Goal: Book appointment/travel/reservation

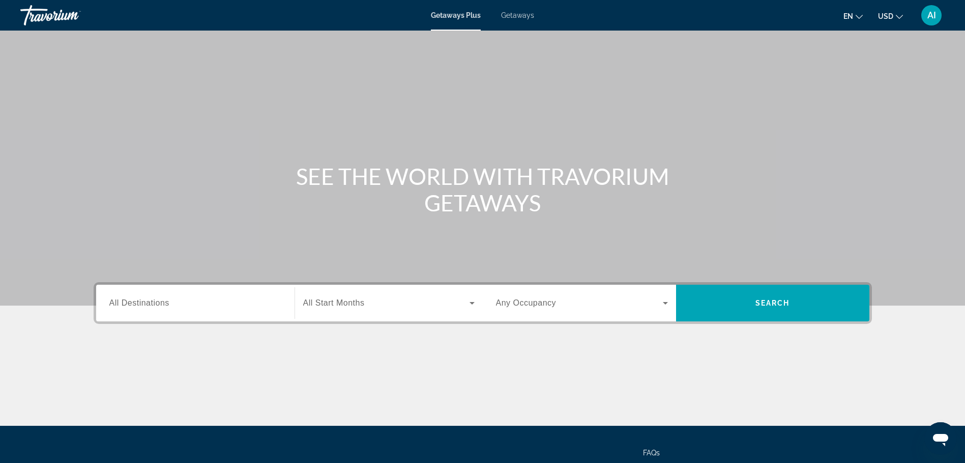
click at [524, 12] on span "Getaways" at bounding box center [517, 15] width 33 height 8
click at [200, 305] on input "Destination All Destinations" at bounding box center [195, 303] width 172 height 12
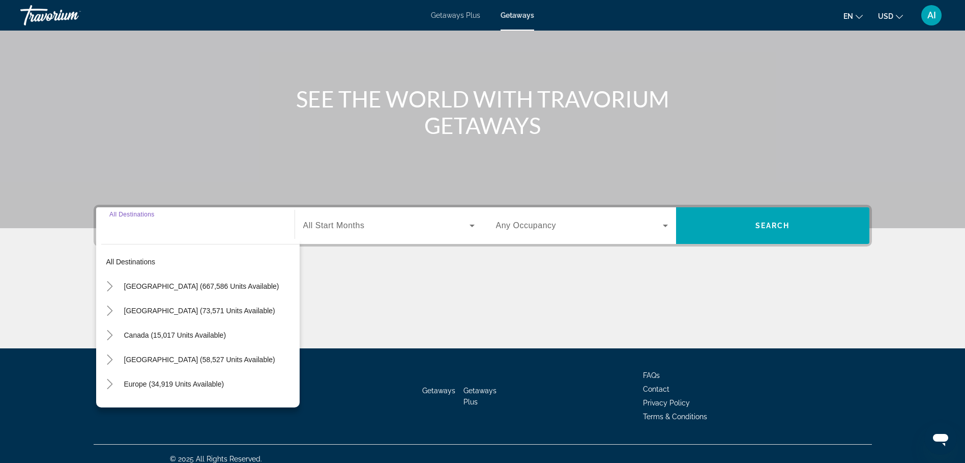
scroll to position [88, 0]
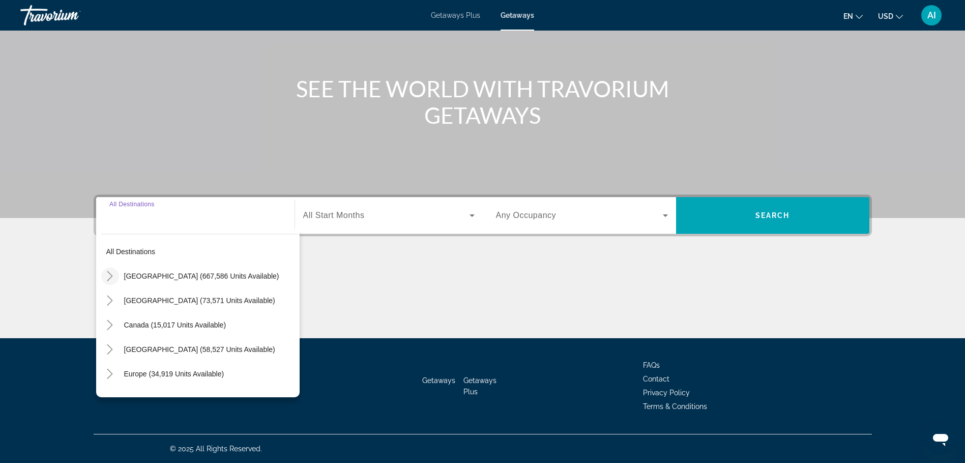
click at [108, 274] on icon "Toggle United States (667,586 units available)" at bounding box center [110, 276] width 10 height 10
click at [118, 301] on icon "Toggle Florida (202,411 units available)" at bounding box center [120, 300] width 10 height 10
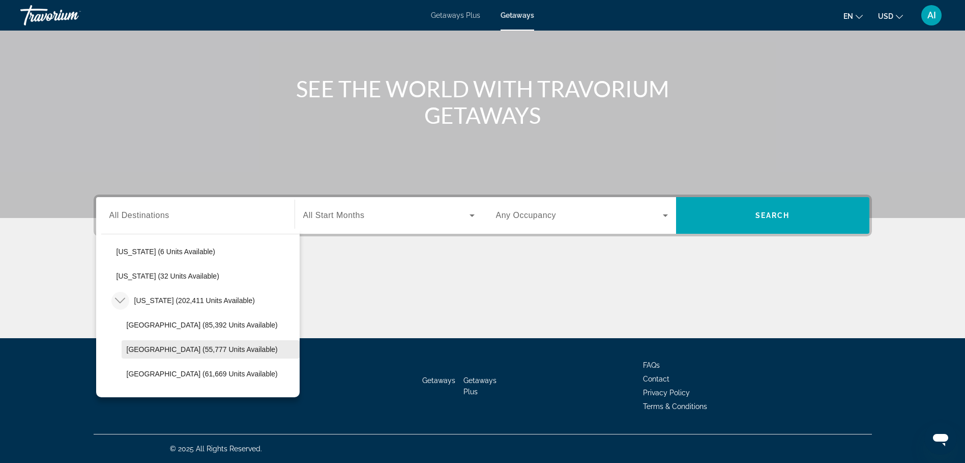
click at [196, 343] on span "Search widget" at bounding box center [211, 349] width 178 height 24
type input "**********"
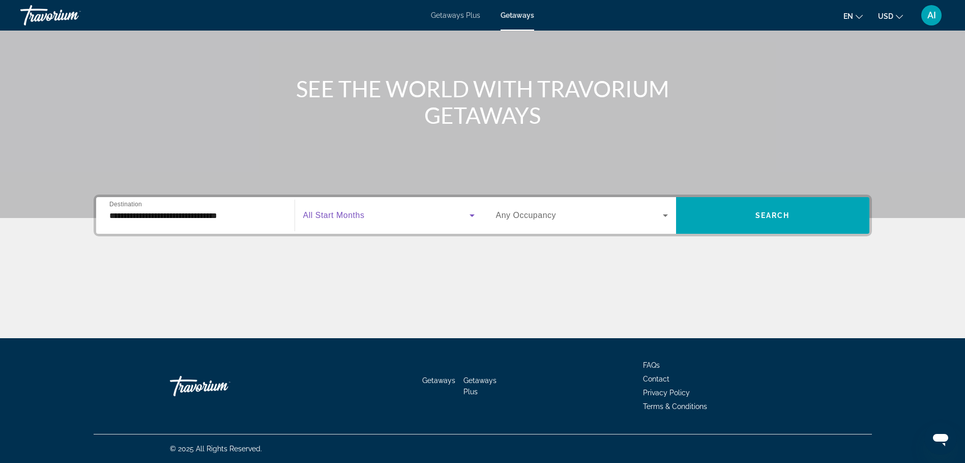
click at [425, 211] on span "Search widget" at bounding box center [386, 215] width 166 height 12
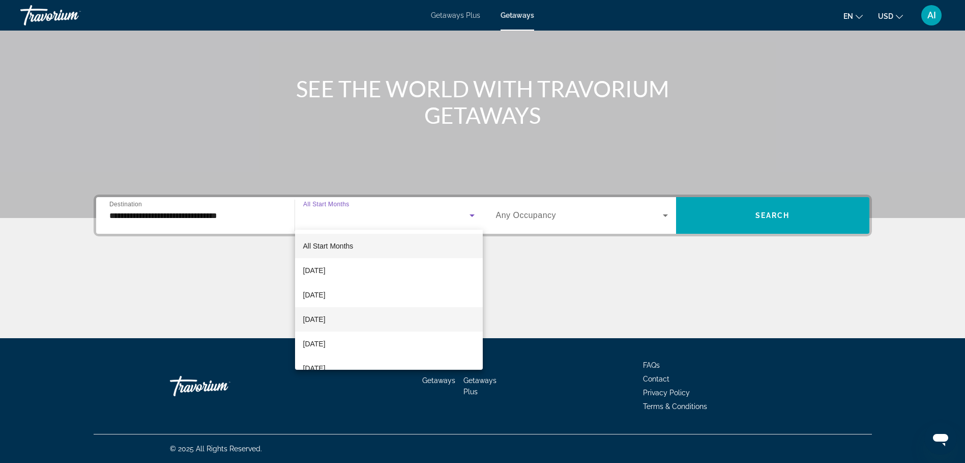
click at [326, 317] on span "November 2025" at bounding box center [314, 319] width 22 height 12
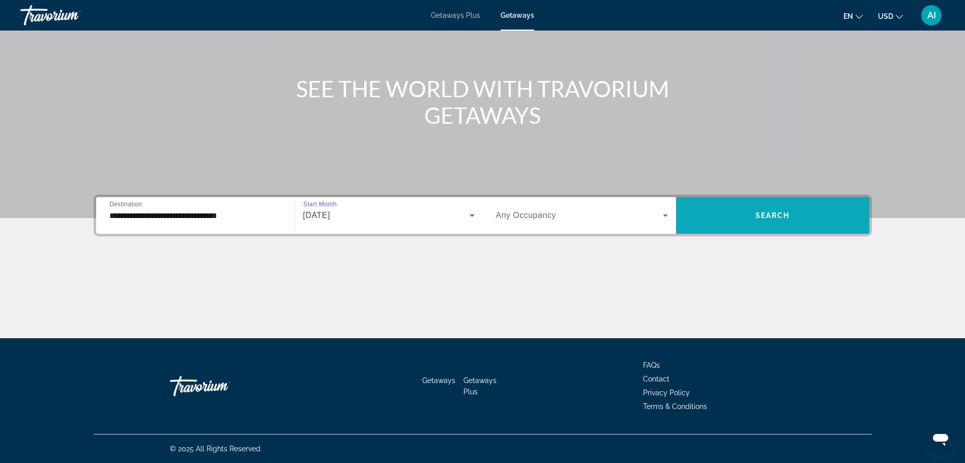
click at [761, 205] on span "Search widget" at bounding box center [772, 215] width 193 height 24
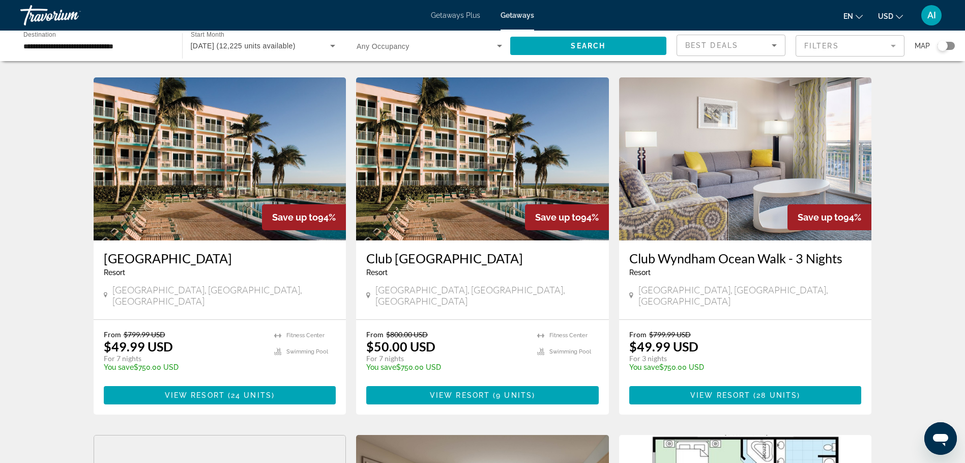
scroll to position [734, 0]
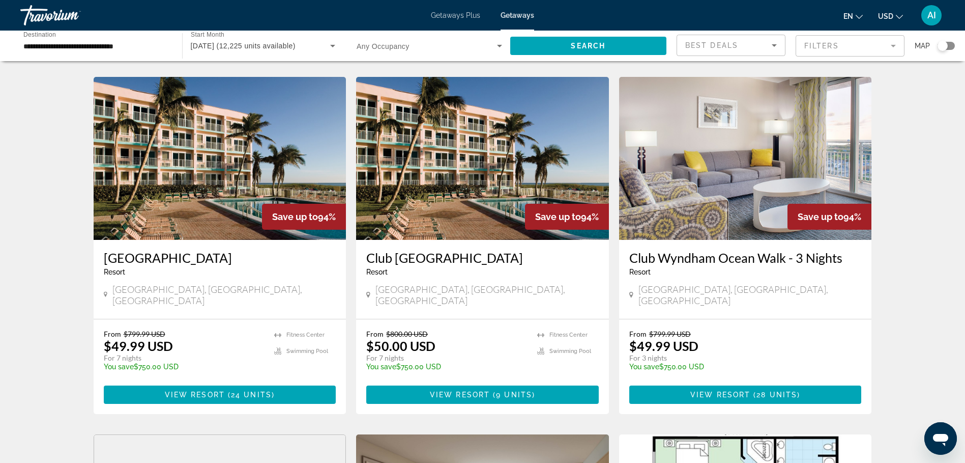
click at [499, 250] on h3 "Club Wyndham Sea Gardens" at bounding box center [482, 257] width 233 height 15
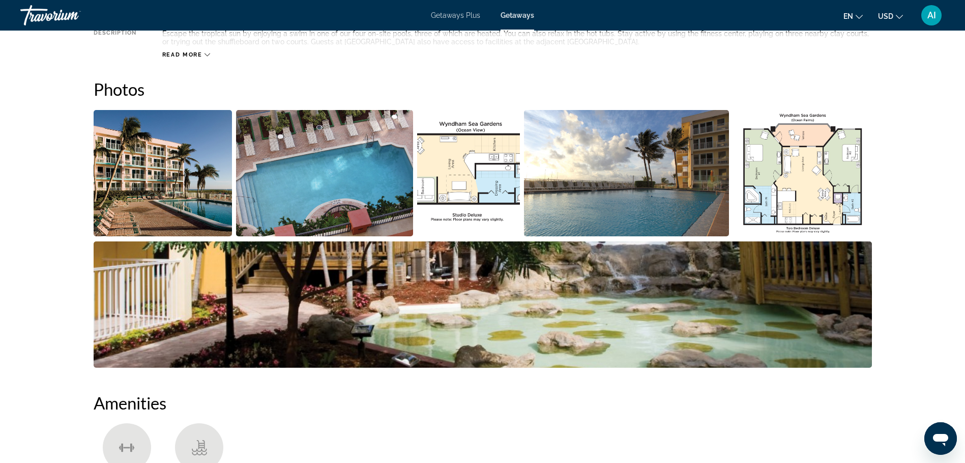
scroll to position [411, 0]
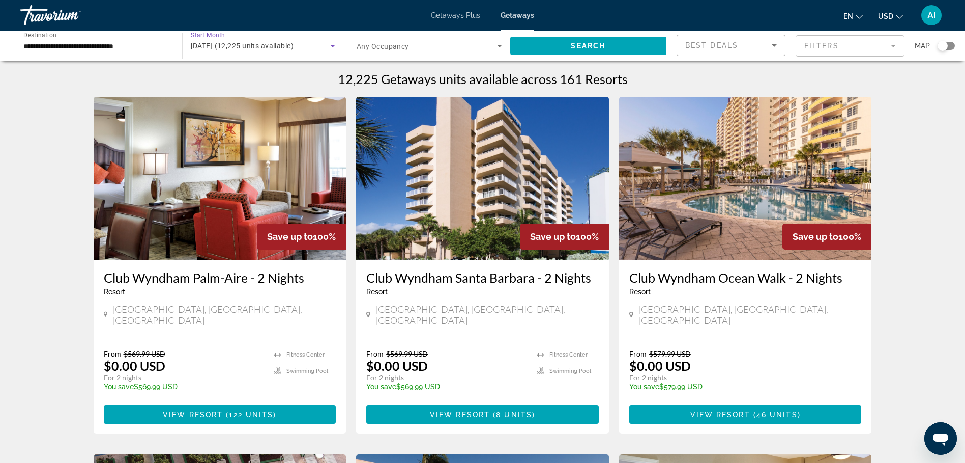
click at [242, 48] on span "November 2025 (12,225 units available)" at bounding box center [242, 46] width 103 height 8
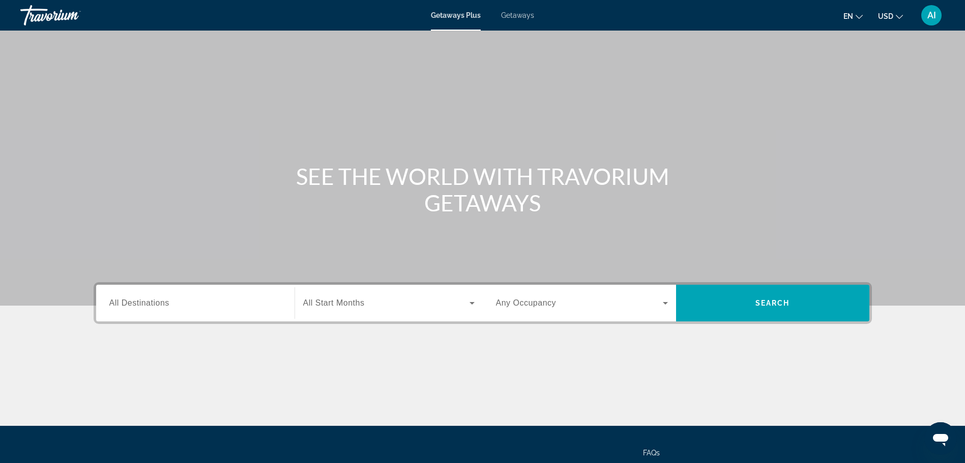
click at [511, 16] on span "Getaways" at bounding box center [517, 15] width 33 height 8
click at [162, 300] on span "All Destinations" at bounding box center [139, 302] width 60 height 9
click at [162, 300] on input "Destination All Destinations" at bounding box center [195, 303] width 172 height 12
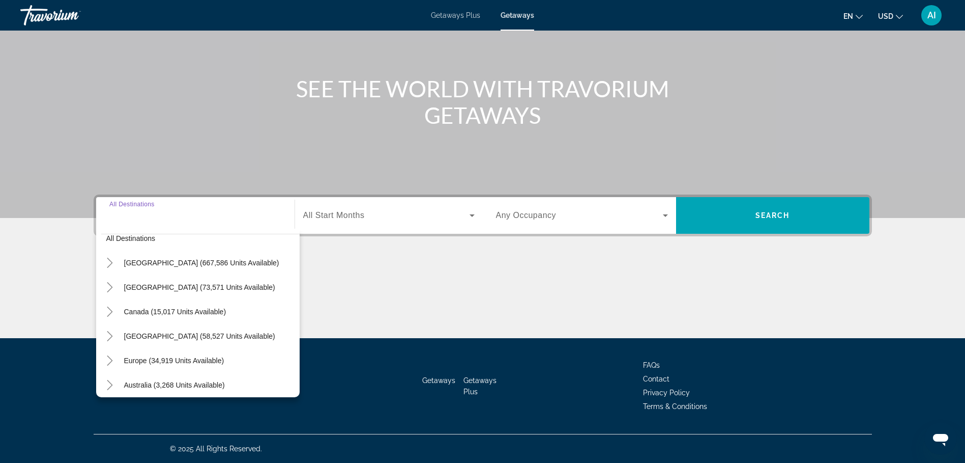
scroll to position [15, 0]
click at [111, 257] on icon "Toggle United States (667,586 units available)" at bounding box center [110, 261] width 10 height 10
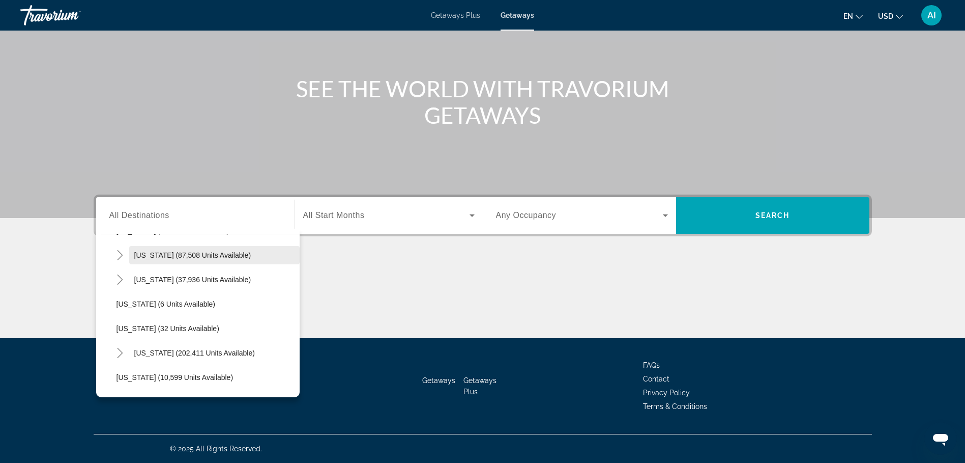
scroll to position [95, 0]
click at [123, 351] on icon "Toggle Florida (202,411 units available)" at bounding box center [120, 352] width 10 height 10
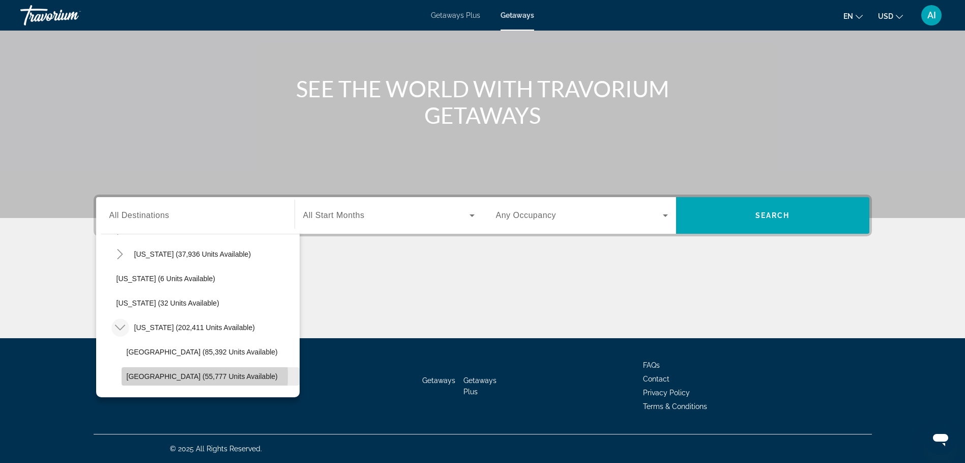
click at [154, 376] on span "East Coast (55,777 units available)" at bounding box center [202, 376] width 151 height 8
type input "**********"
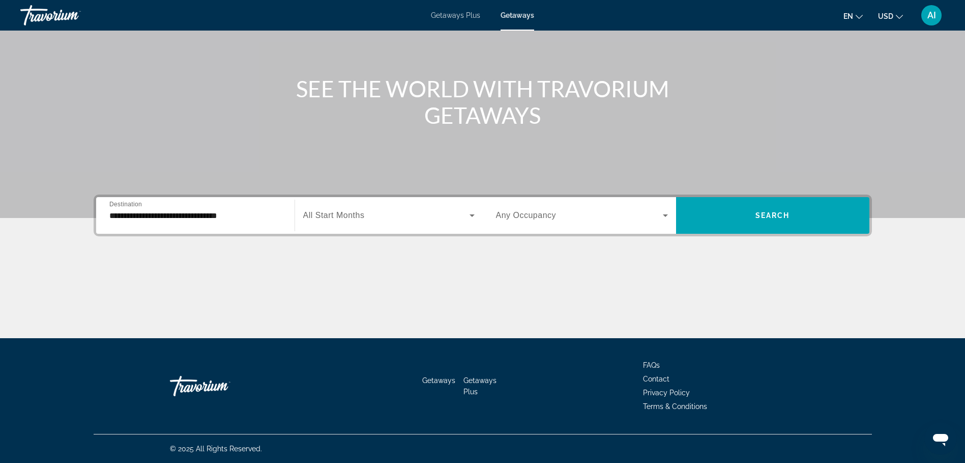
click at [359, 222] on div "Search widget" at bounding box center [388, 215] width 171 height 28
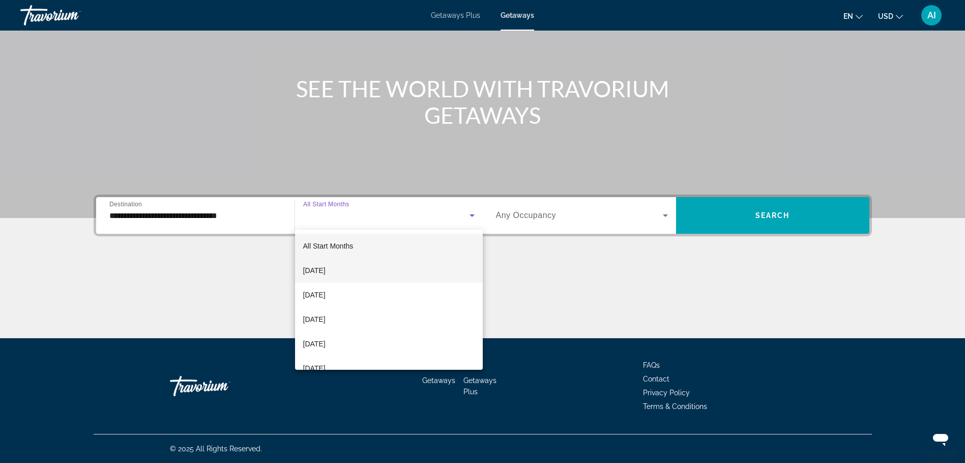
click at [324, 271] on span "September 2025" at bounding box center [314, 270] width 22 height 12
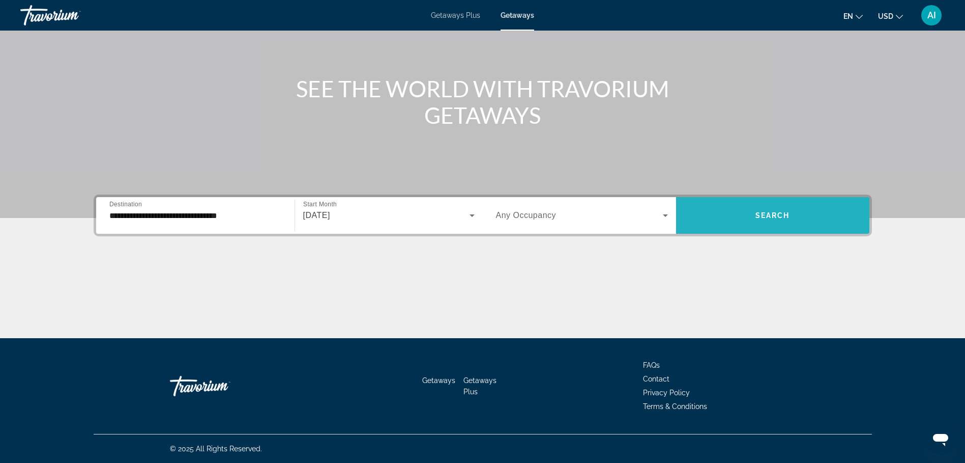
click at [738, 218] on span "Search widget" at bounding box center [772, 215] width 193 height 24
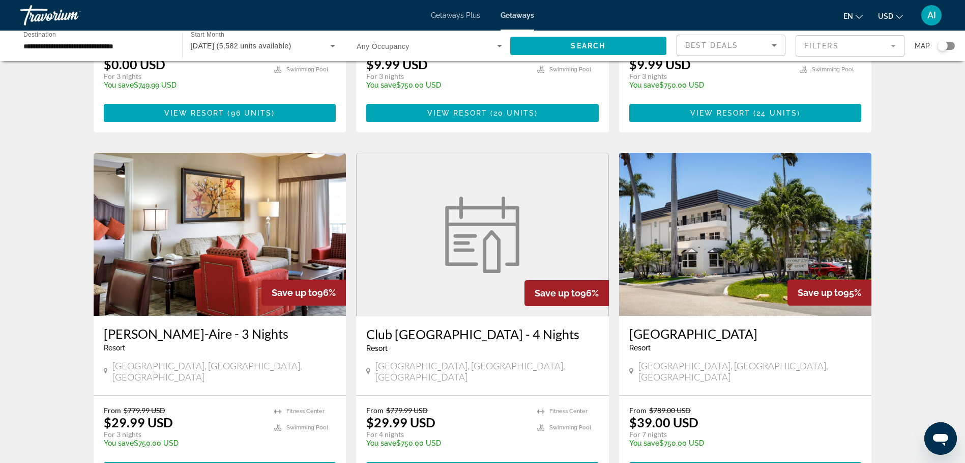
scroll to position [688, 0]
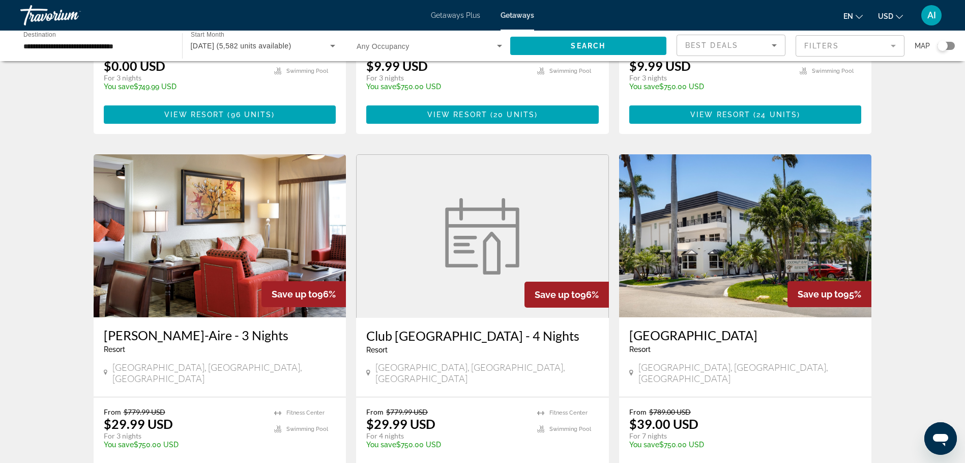
click at [691, 224] on img "Main content" at bounding box center [745, 235] width 253 height 163
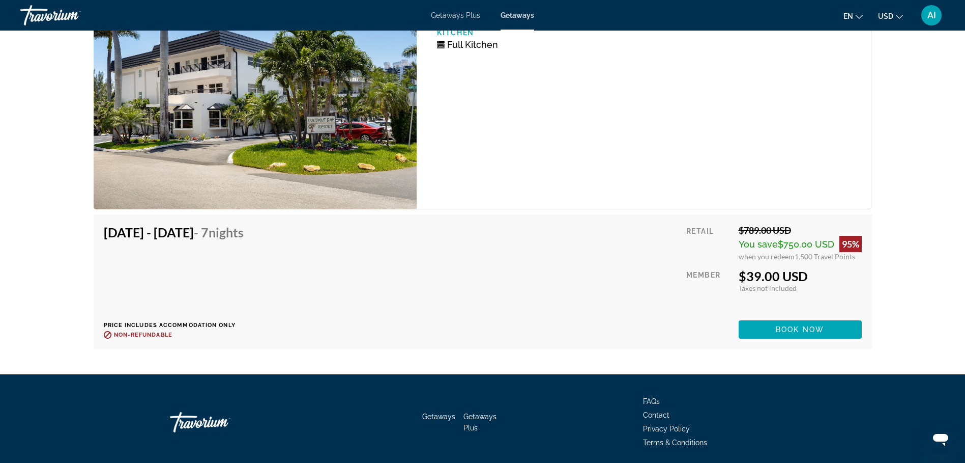
scroll to position [1972, 0]
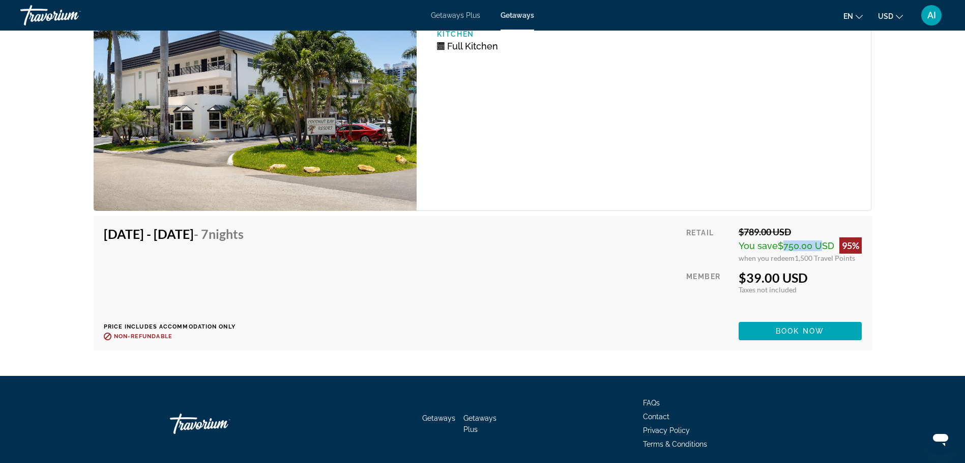
drag, startPoint x: 778, startPoint y: 246, endPoint x: 815, endPoint y: 245, distance: 37.7
click at [815, 245] on span "$750.00 USD" at bounding box center [806, 245] width 56 height 11
click at [745, 277] on div "$39.00 USD" at bounding box center [800, 277] width 123 height 15
click at [784, 241] on span "$750.00 USD" at bounding box center [806, 245] width 56 height 11
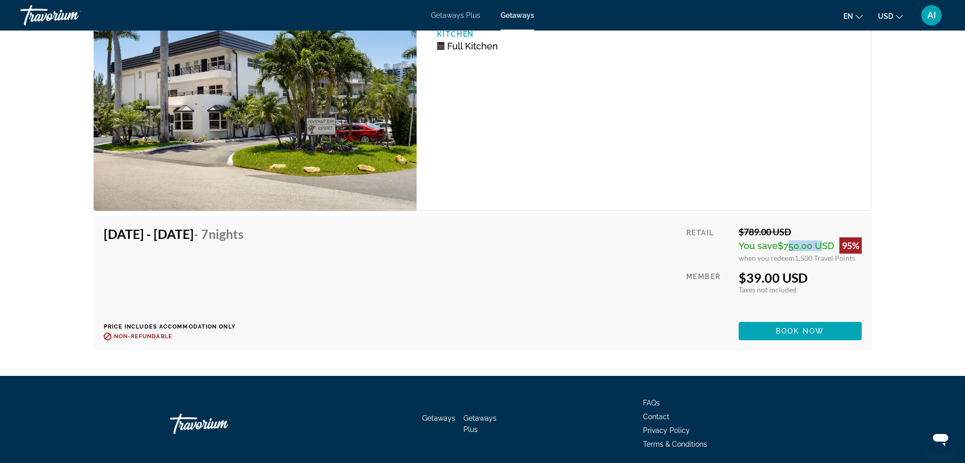
click at [784, 241] on span "$750.00 USD" at bounding box center [806, 245] width 56 height 11
drag, startPoint x: 740, startPoint y: 229, endPoint x: 758, endPoint y: 229, distance: 17.3
click at [758, 229] on div "$789.00 USD" at bounding box center [800, 231] width 123 height 11
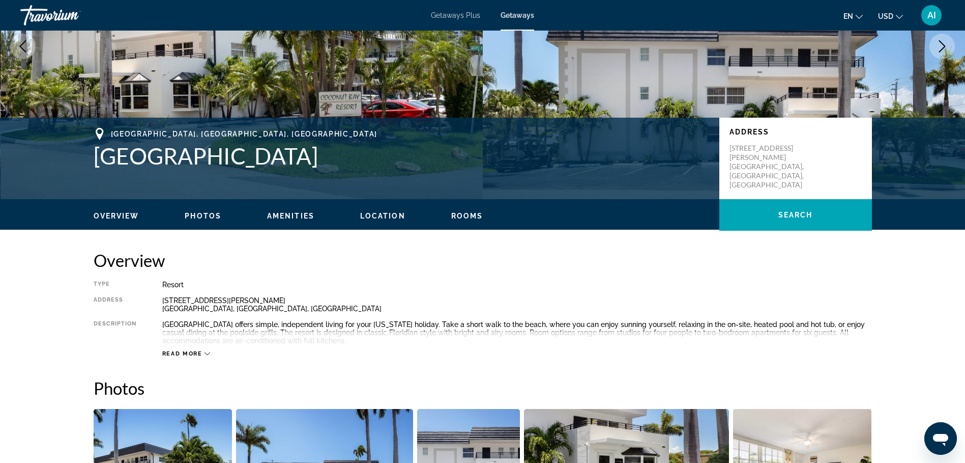
scroll to position [134, 0]
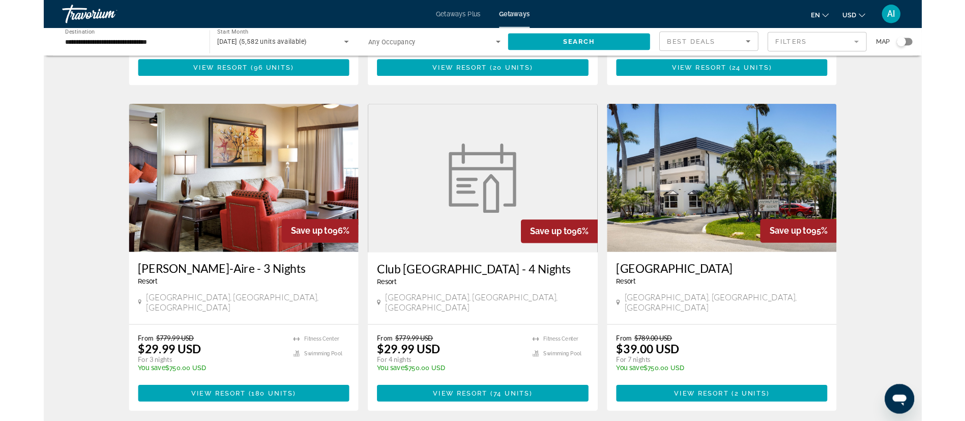
scroll to position [729, 0]
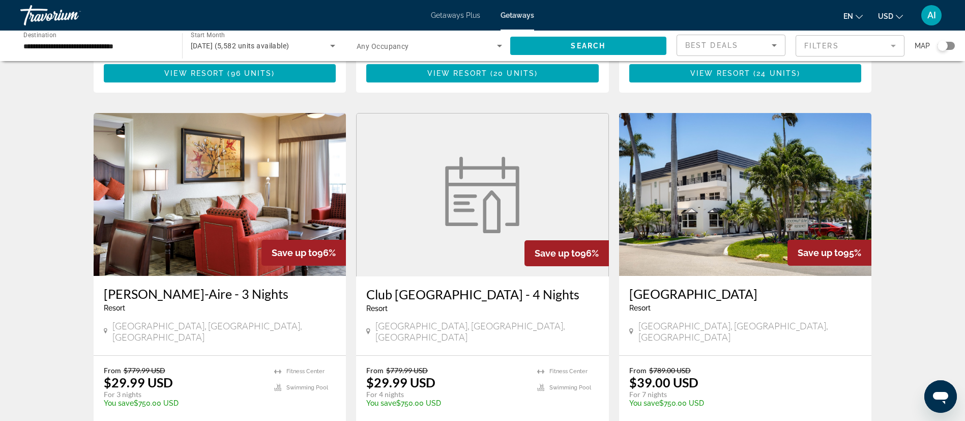
click at [704, 286] on h3 "Coconut Bay Resort" at bounding box center [745, 293] width 233 height 15
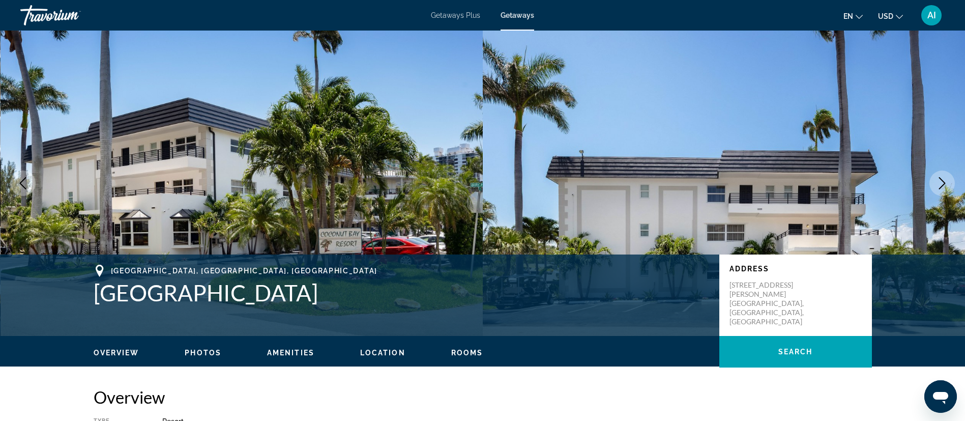
drag, startPoint x: 305, startPoint y: 297, endPoint x: 100, endPoint y: 285, distance: 205.9
click at [100, 285] on h1 "Coconut Bay Resort" at bounding box center [402, 292] width 616 height 26
copy h1 "Coconut Bay Resort"
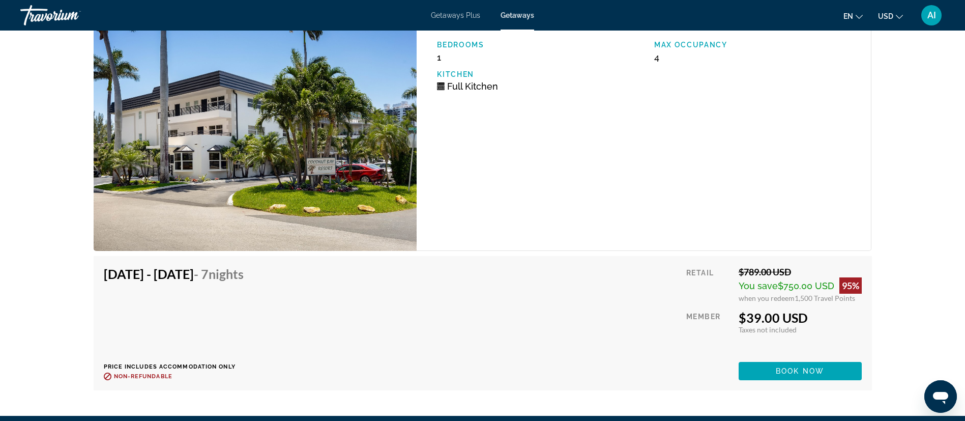
scroll to position [1931, 0]
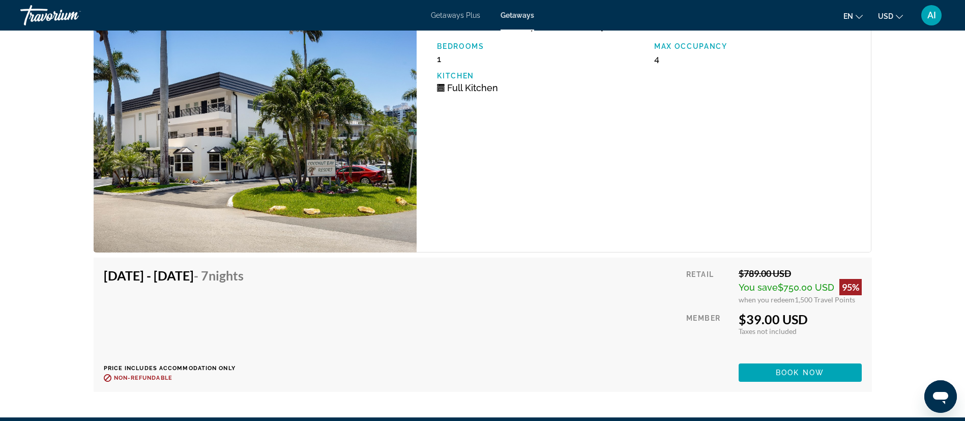
click at [753, 270] on div "$789.00 USD" at bounding box center [800, 273] width 123 height 11
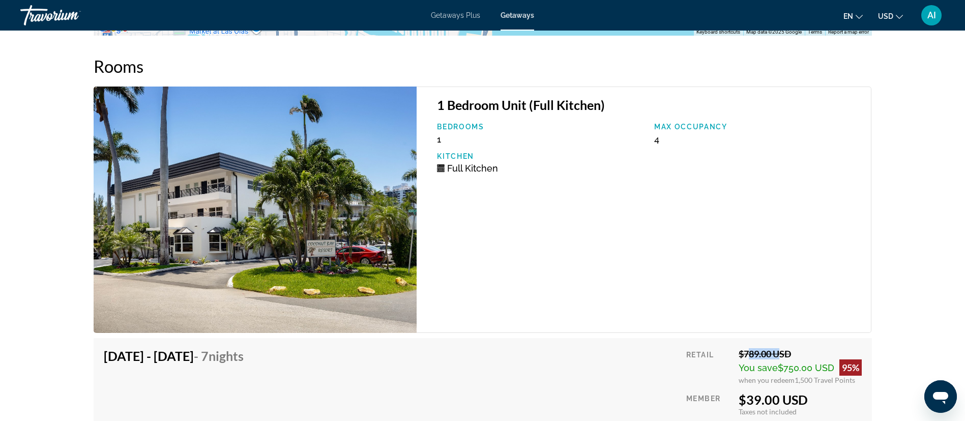
scroll to position [1844, 0]
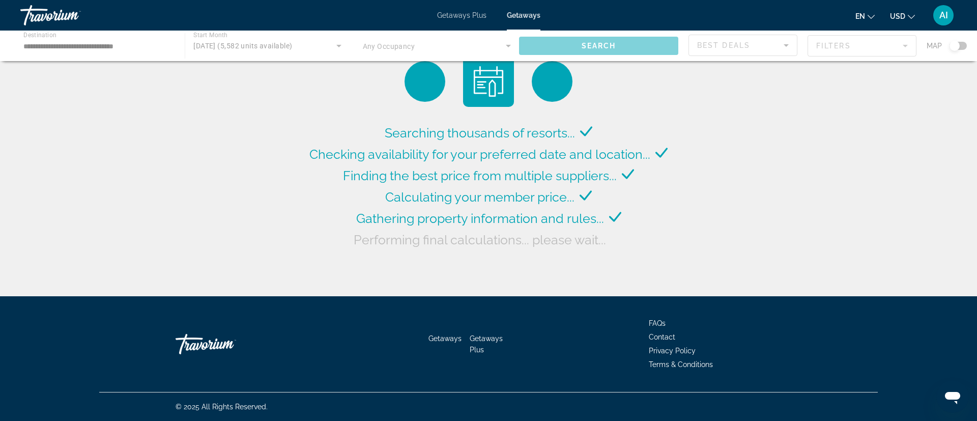
click at [454, 13] on span "Getaways Plus" at bounding box center [461, 15] width 49 height 8
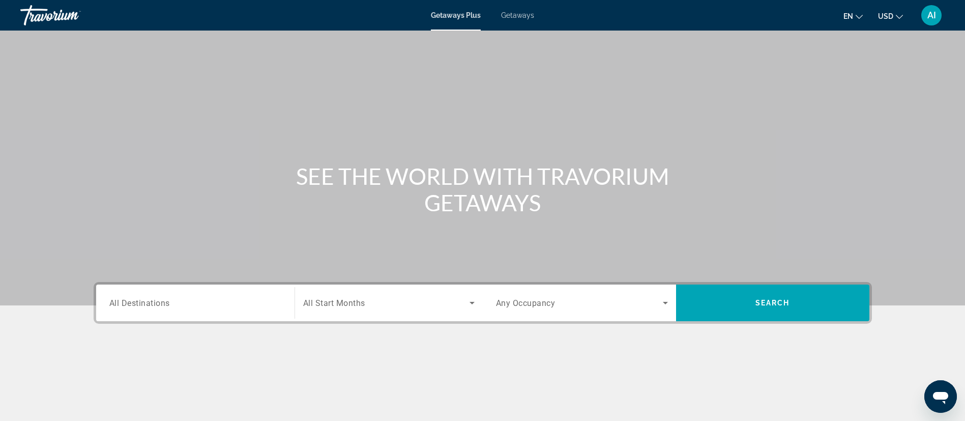
click at [521, 10] on div "Getaways Plus Getaways en English Español Français Italiano Português русский U…" at bounding box center [482, 15] width 965 height 26
click at [515, 15] on span "Getaways" at bounding box center [517, 15] width 33 height 8
click at [188, 297] on input "Destination All Destinations" at bounding box center [195, 303] width 172 height 12
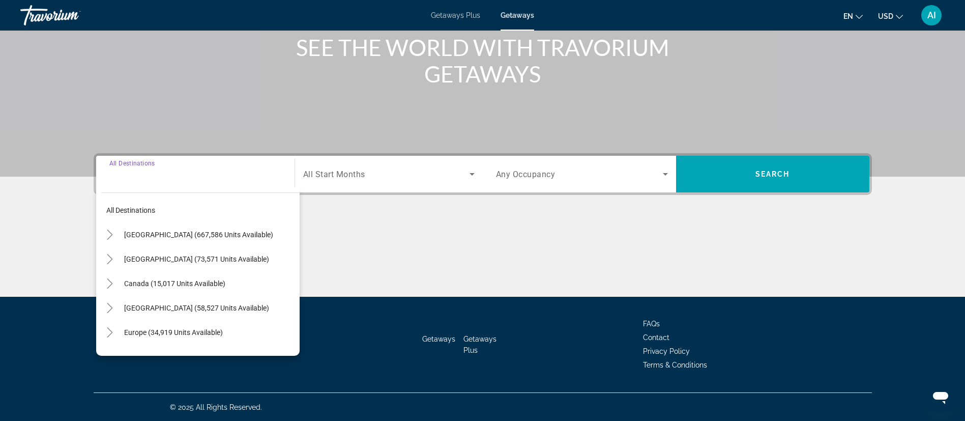
scroll to position [129, 0]
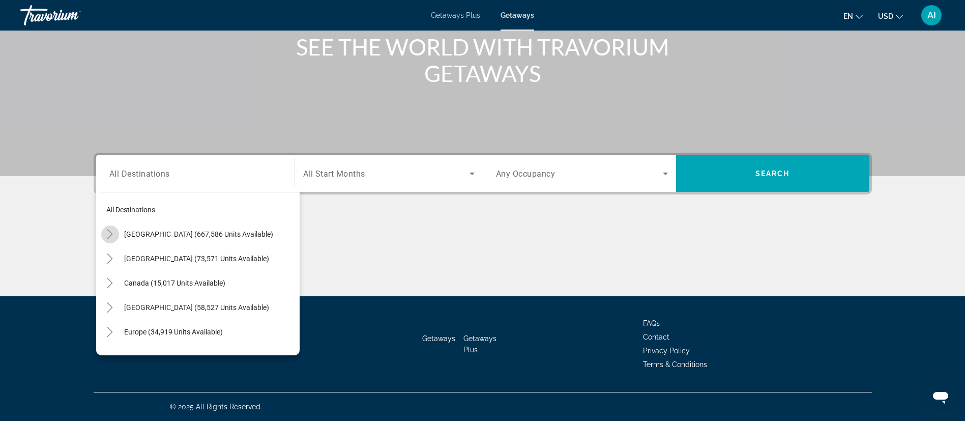
click at [105, 236] on icon "Toggle United States (667,586 units available)" at bounding box center [110, 234] width 10 height 10
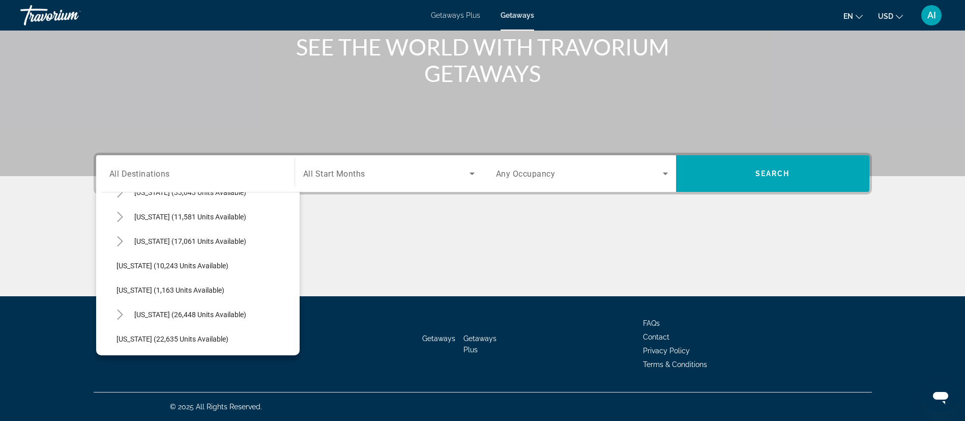
scroll to position [896, 0]
click at [121, 241] on icon "Toggle Texas (17,061 units available)" at bounding box center [120, 242] width 10 height 10
click at [170, 268] on span "Coastal (3,075 units available)" at bounding box center [175, 266] width 97 height 8
type input "**********"
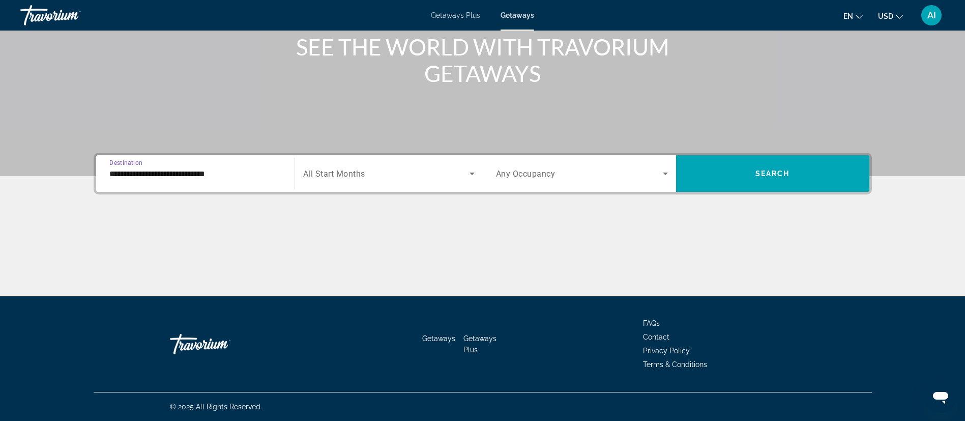
click at [353, 175] on span "All Start Months" at bounding box center [334, 174] width 62 height 10
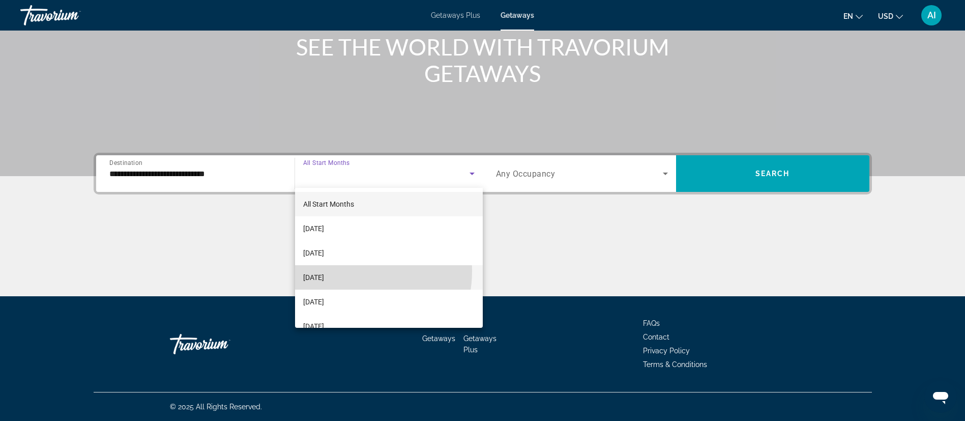
click at [324, 271] on span "November 2025" at bounding box center [313, 277] width 21 height 12
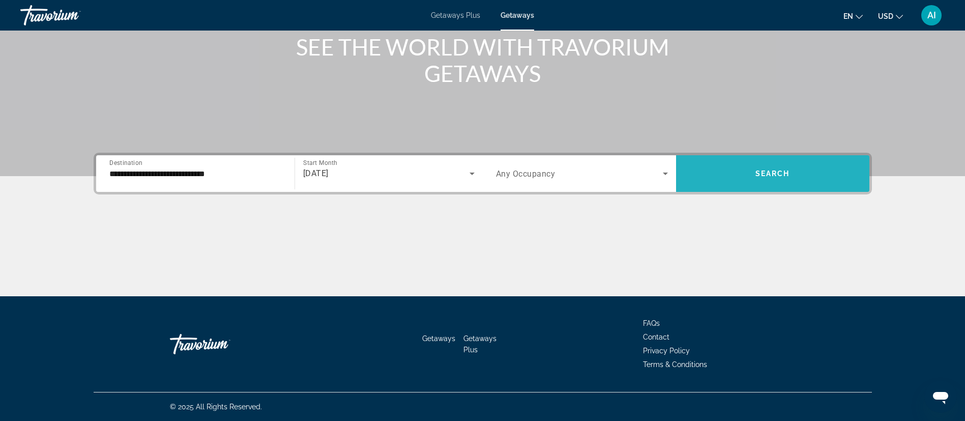
click at [766, 181] on span "Search widget" at bounding box center [772, 173] width 193 height 24
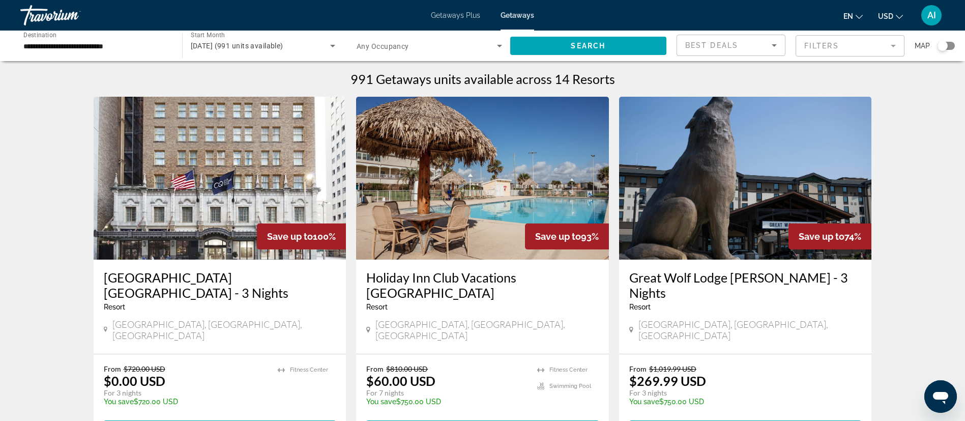
click at [425, 279] on h3 "Holiday Inn Club Vacations Galveston Seaside Resort" at bounding box center [482, 285] width 233 height 31
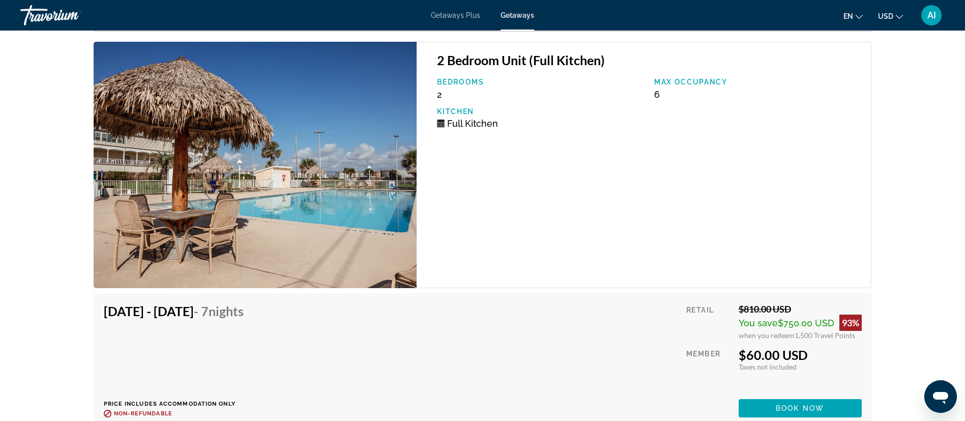
scroll to position [2030, 0]
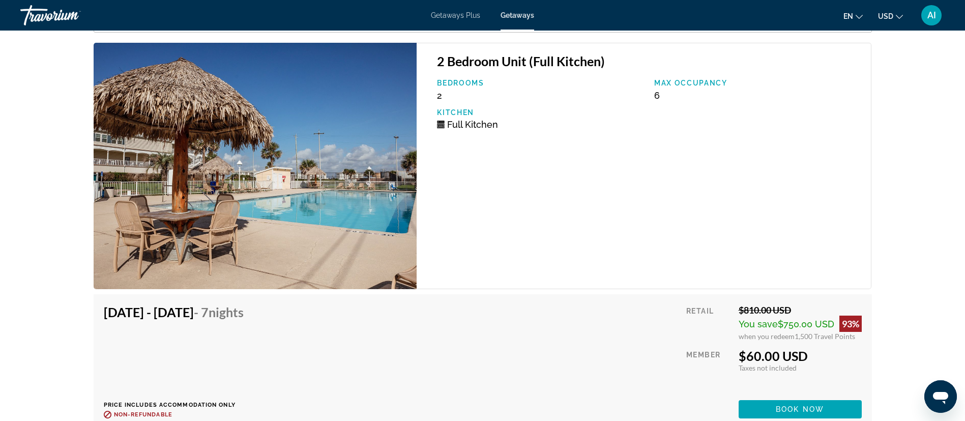
click at [742, 304] on div "$810.00 USD" at bounding box center [800, 309] width 123 height 11
click at [793, 319] on span "$750.00 USD" at bounding box center [806, 324] width 56 height 11
click at [759, 348] on div "$60.00 USD" at bounding box center [800, 355] width 123 height 15
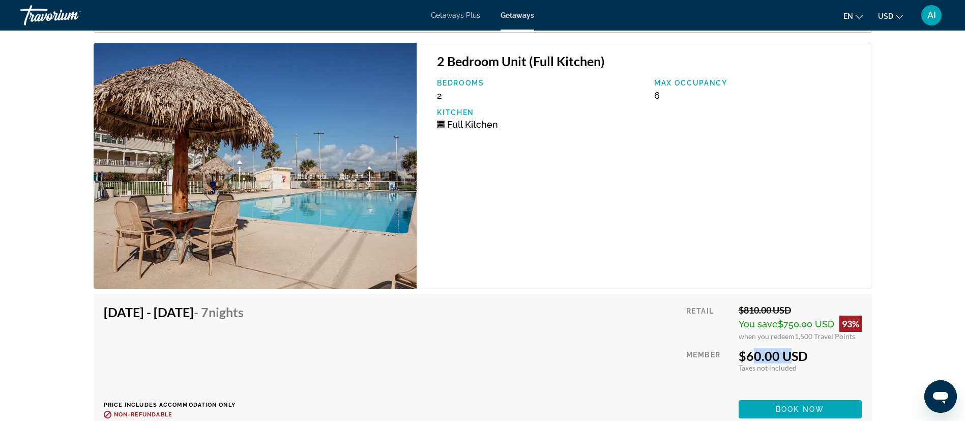
click at [759, 348] on div "$60.00 USD" at bounding box center [800, 355] width 123 height 15
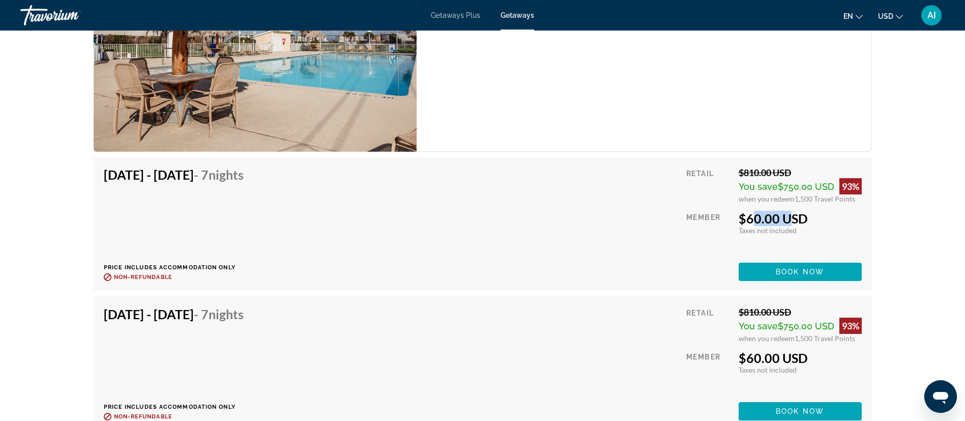
scroll to position [2166, 0]
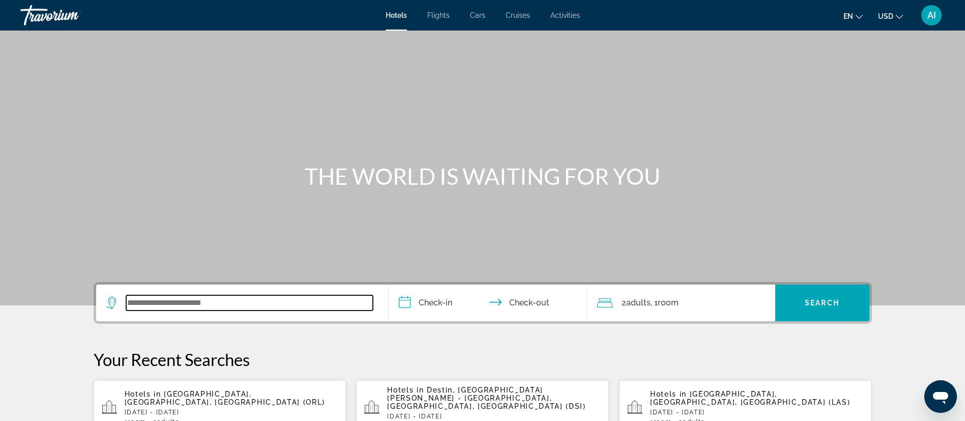
click at [264, 298] on input "Search widget" at bounding box center [249, 302] width 247 height 15
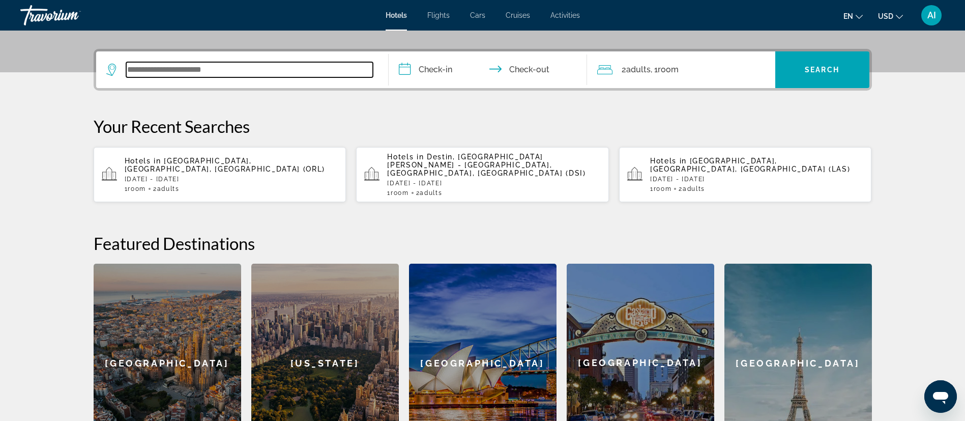
scroll to position [249, 0]
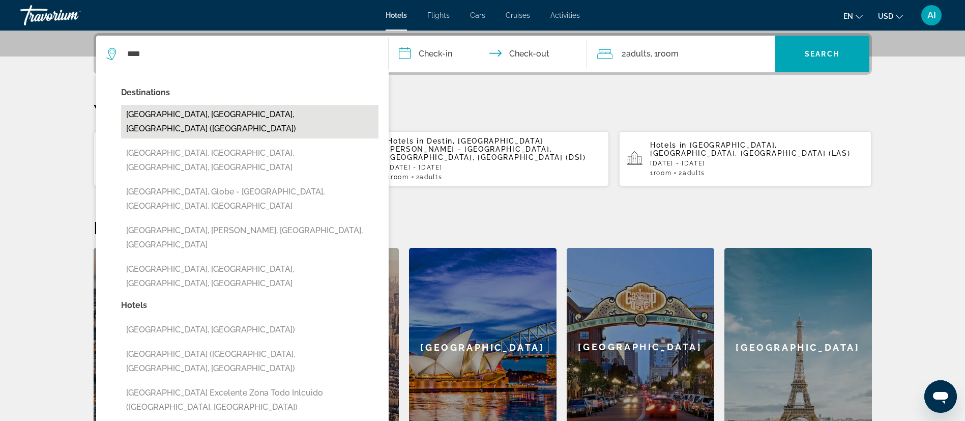
click at [190, 110] on button "[GEOGRAPHIC_DATA], [GEOGRAPHIC_DATA], [GEOGRAPHIC_DATA] ([GEOGRAPHIC_DATA])" at bounding box center [249, 122] width 257 height 34
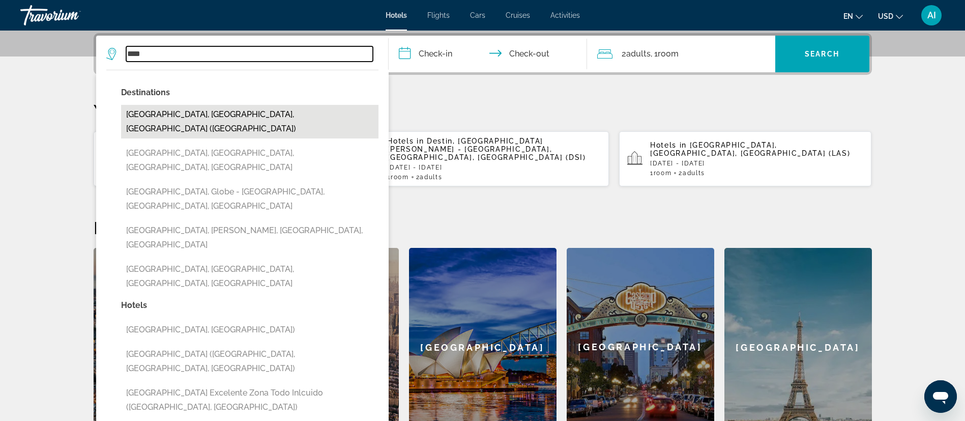
type input "**********"
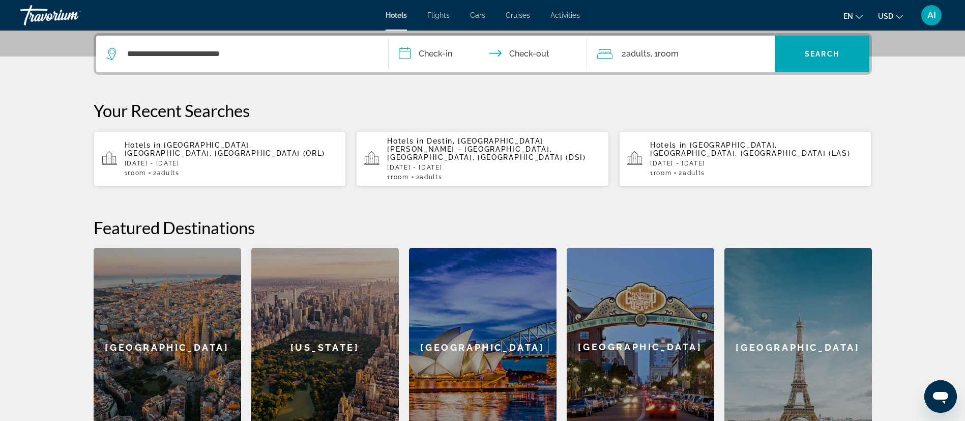
click at [428, 48] on input "**********" at bounding box center [490, 56] width 203 height 40
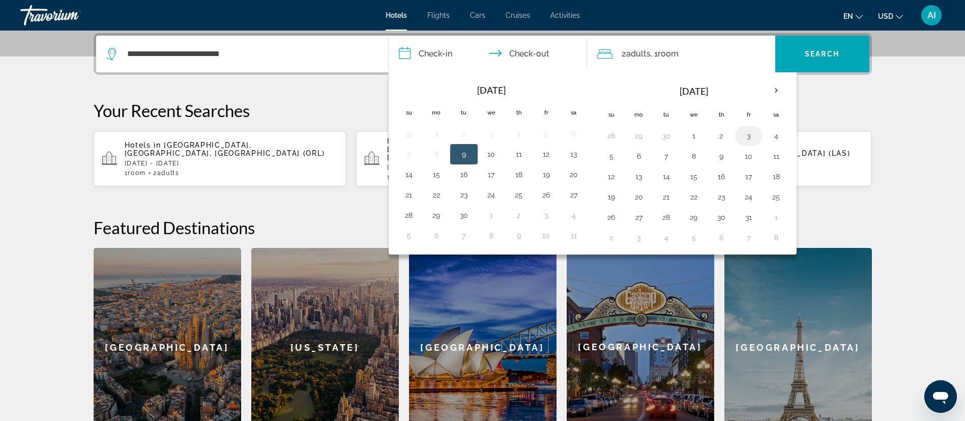
click at [746, 145] on td "3" at bounding box center [748, 136] width 27 height 20
click at [749, 136] on button "3" at bounding box center [749, 136] width 16 height 14
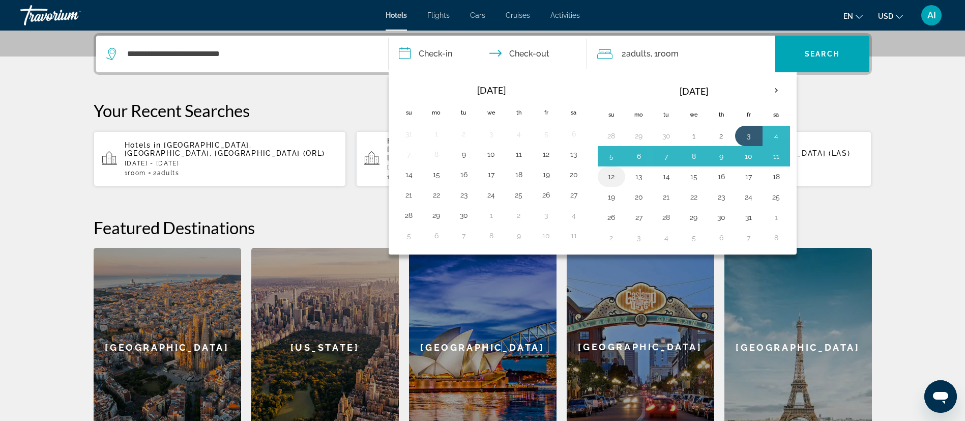
click at [613, 174] on button "12" at bounding box center [611, 176] width 16 height 14
type input "**********"
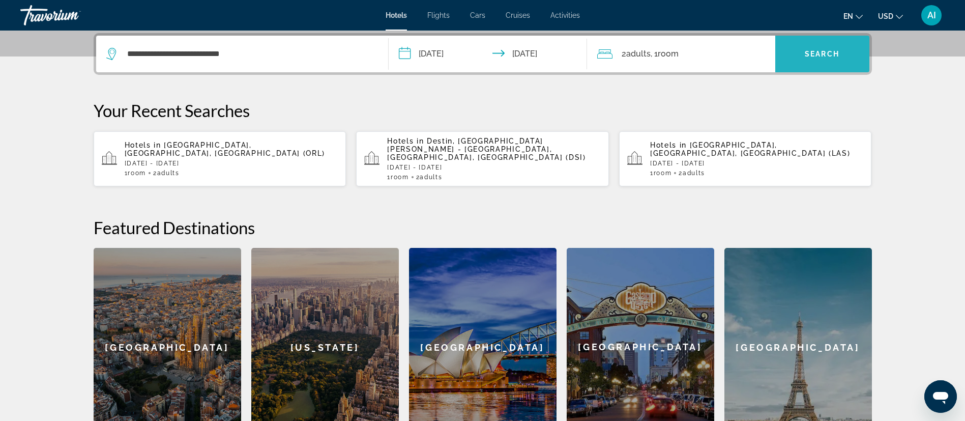
click at [804, 61] on span "Search widget" at bounding box center [822, 54] width 94 height 24
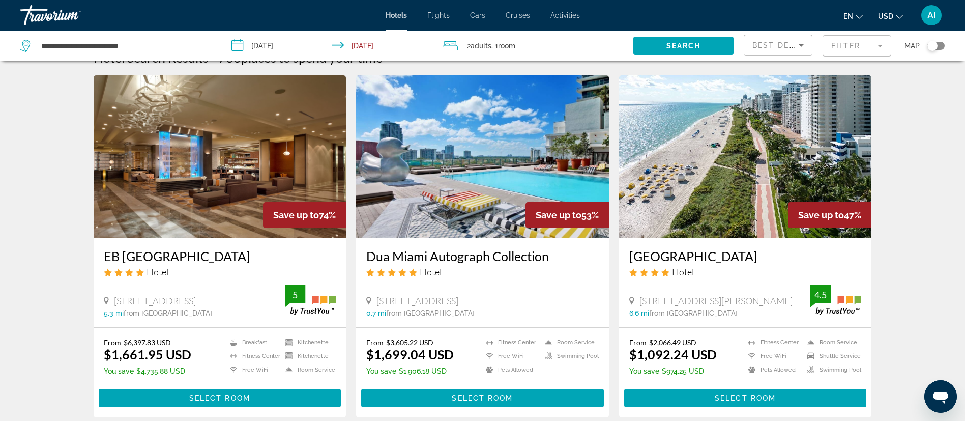
scroll to position [25, 0]
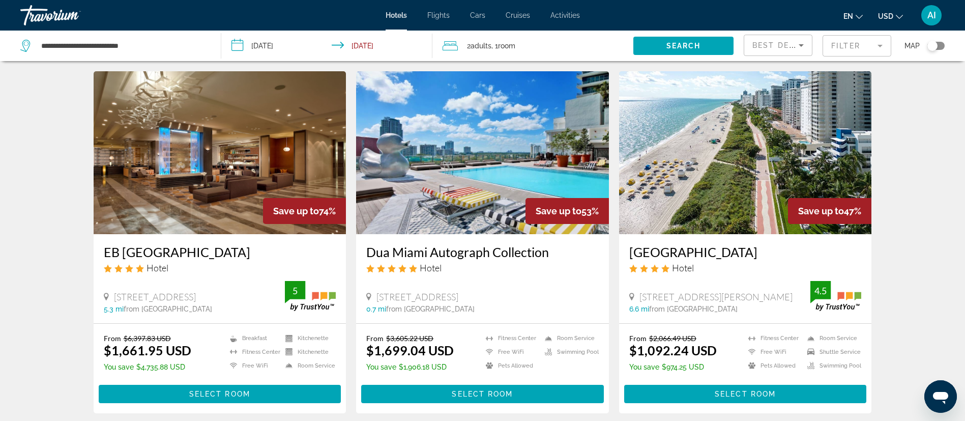
click at [711, 249] on h3 "[GEOGRAPHIC_DATA]" at bounding box center [745, 251] width 233 height 15
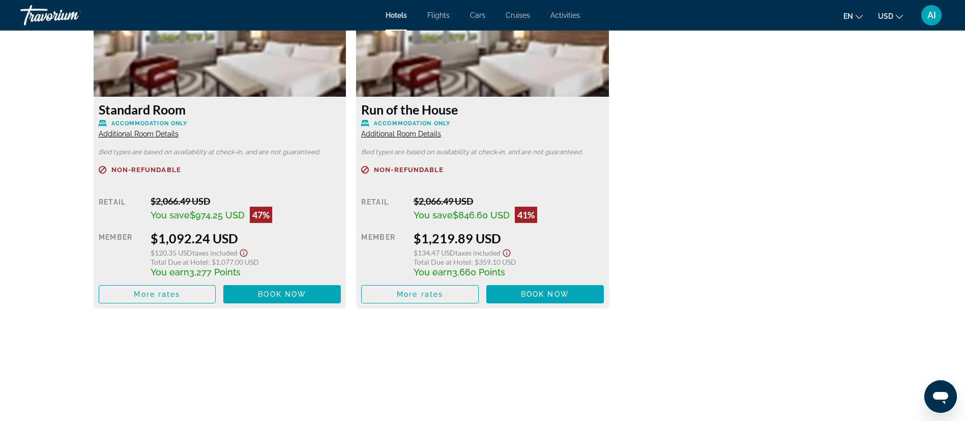
scroll to position [1440, 0]
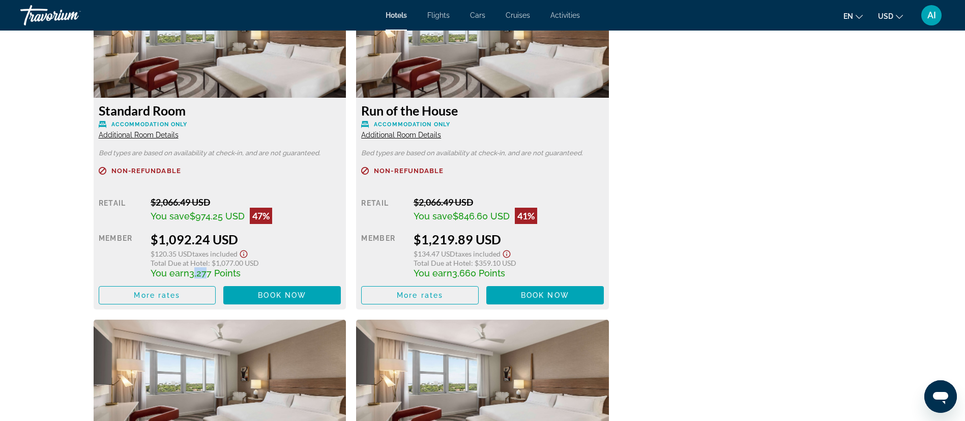
drag, startPoint x: 202, startPoint y: 274, endPoint x: 193, endPoint y: 274, distance: 8.7
click at [193, 274] on span "3,277 Points" at bounding box center [214, 273] width 51 height 11
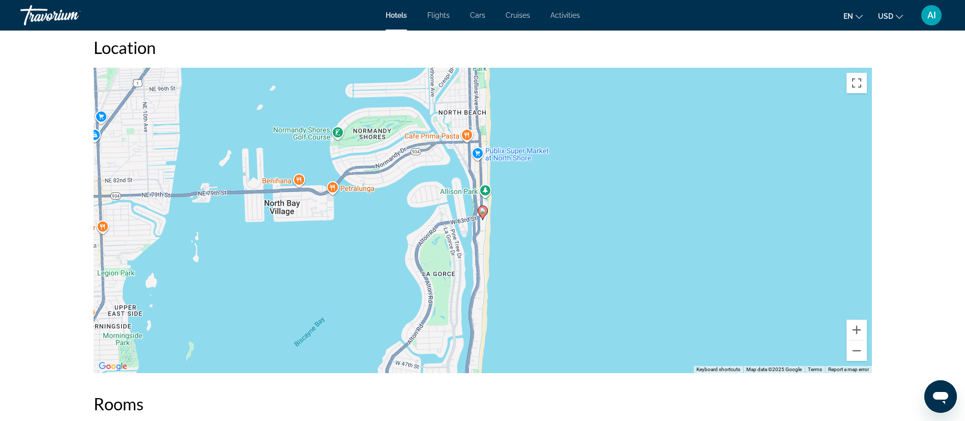
scroll to position [886, 0]
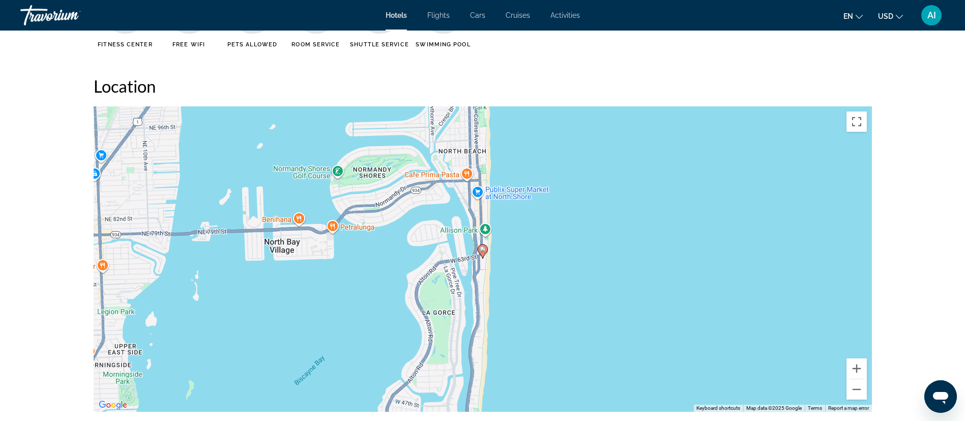
click at [762, 55] on ul "Fitness Center Free WiFi Pets Allowed Room Service Shuttle Service Swimming Pool" at bounding box center [483, 20] width 779 height 70
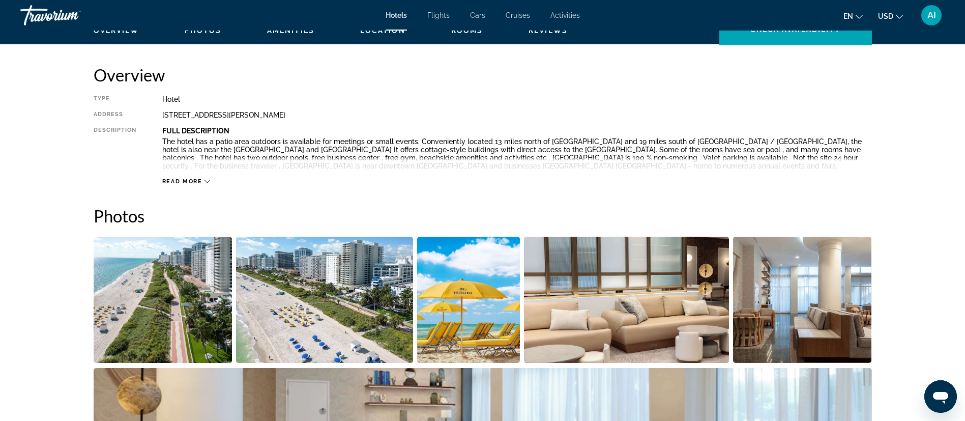
scroll to position [0, 0]
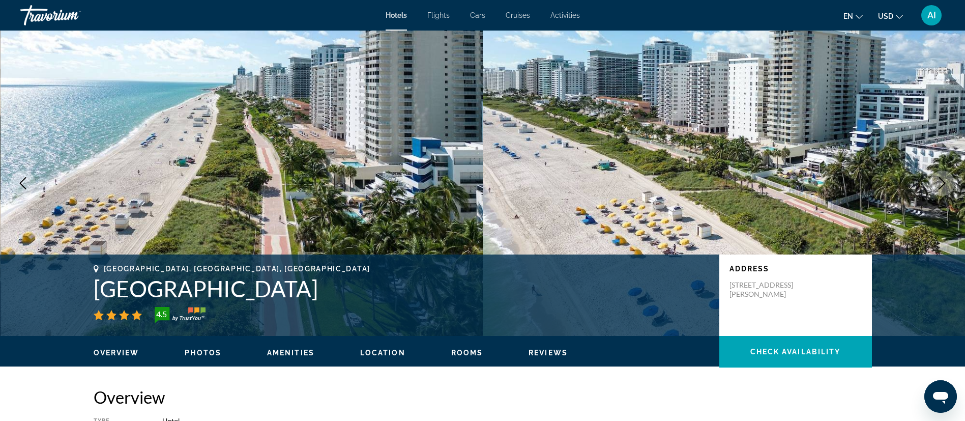
drag, startPoint x: 444, startPoint y: 294, endPoint x: 97, endPoint y: 287, distance: 347.6
click at [97, 287] on h1 "[GEOGRAPHIC_DATA]" at bounding box center [402, 288] width 616 height 26
copy h1 "[GEOGRAPHIC_DATA]"
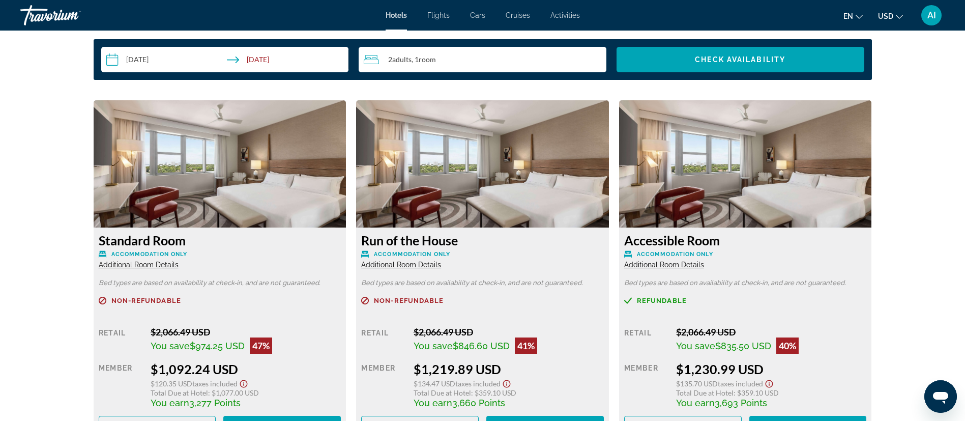
scroll to position [1311, 0]
